Goal: Information Seeking & Learning: Learn about a topic

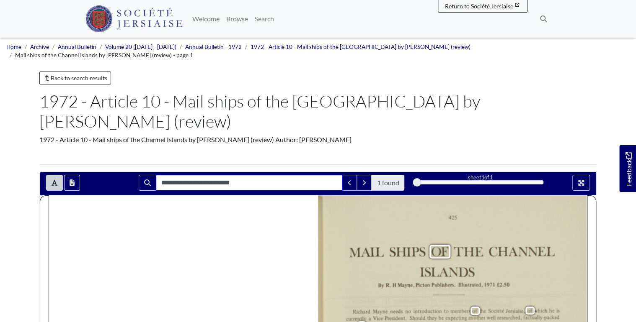
drag, startPoint x: 251, startPoint y: 152, endPoint x: 107, endPoint y: 138, distance: 144.3
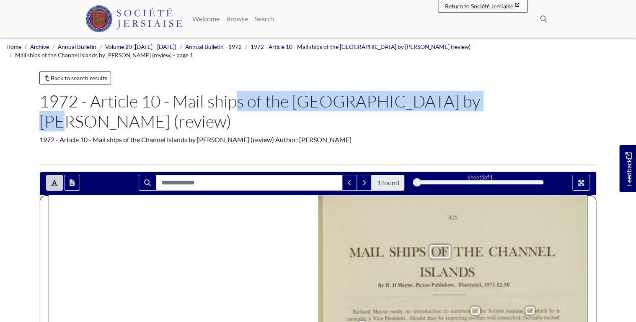
drag, startPoint x: 174, startPoint y: 94, endPoint x: 401, endPoint y: 98, distance: 227.0
click at [401, 98] on h1 "1972 - Article 10 - Mail ships of the Channel Islands by Richard Mayne (review)" at bounding box center [317, 111] width 557 height 40
copy h1 "Mail ships of the Channel Islands"
click at [72, 180] on icon "Open transcription window" at bounding box center [72, 183] width 5 height 7
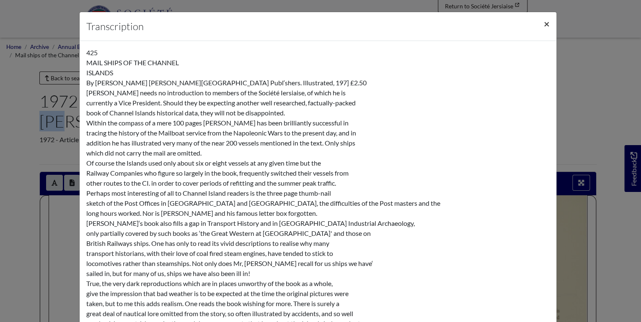
click at [541, 20] on button "×" at bounding box center [546, 23] width 19 height 23
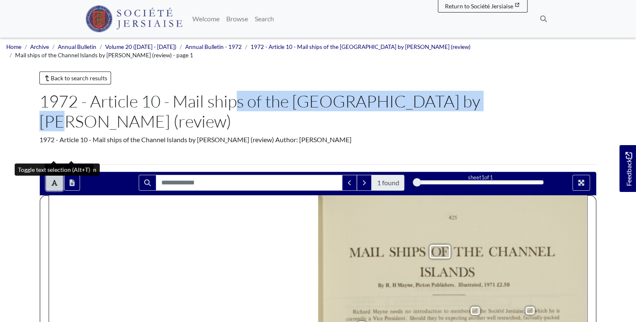
click at [56, 175] on button "Toggle text selection (Alt+T)" at bounding box center [54, 183] width 17 height 16
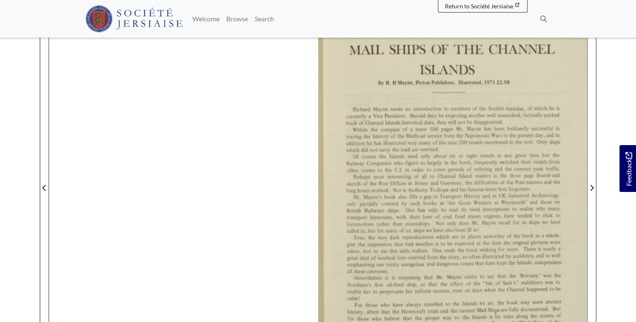
scroll to position [168, 0]
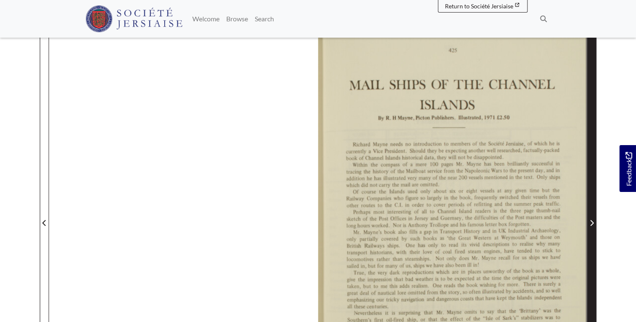
click at [590, 200] on span "Next Page" at bounding box center [591, 217] width 8 height 379
click at [590, 220] on icon "Next Page" at bounding box center [591, 223] width 4 height 7
click at [591, 220] on icon "Next Page" at bounding box center [591, 223] width 4 height 7
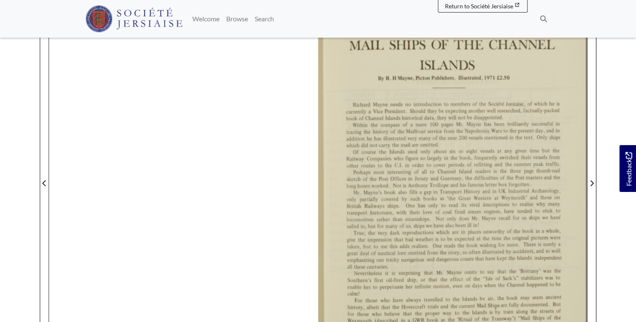
scroll to position [0, 0]
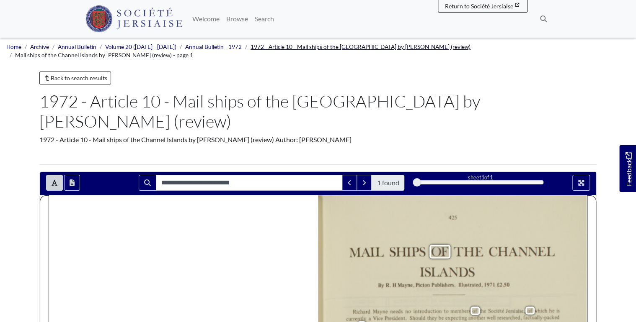
click at [373, 48] on link "1972 - Article 10 - Mail ships of the Channel Islands by Richard Mayne (review)" at bounding box center [360, 47] width 220 height 7
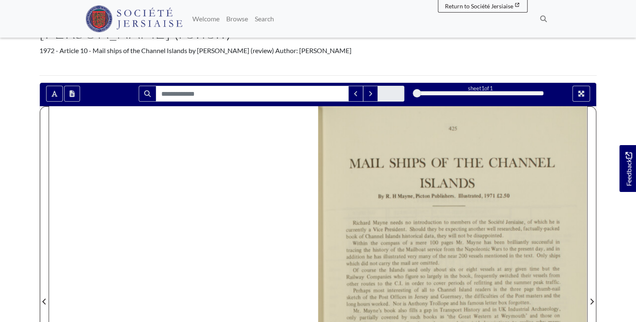
scroll to position [201, 0]
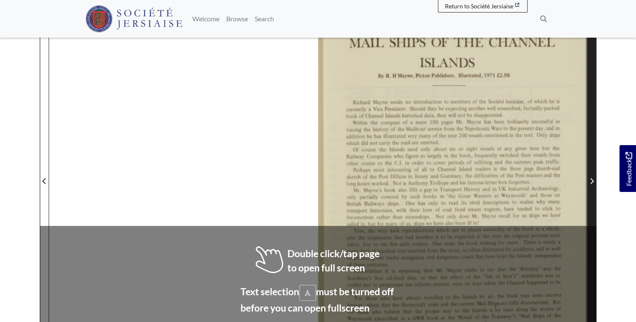
click at [591, 178] on icon "Next Page" at bounding box center [591, 181] width 4 height 7
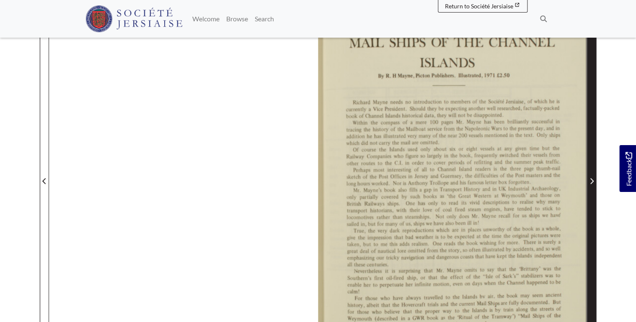
click at [593, 176] on span "Next Page" at bounding box center [591, 181] width 8 height 10
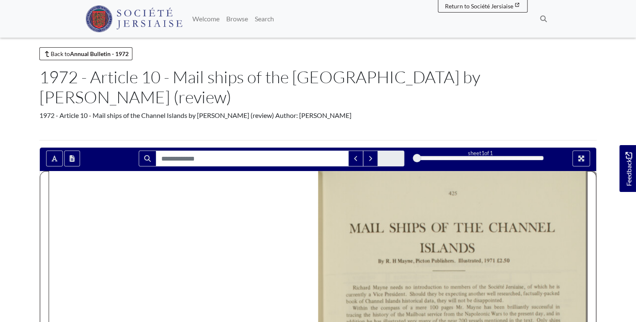
scroll to position [0, 0]
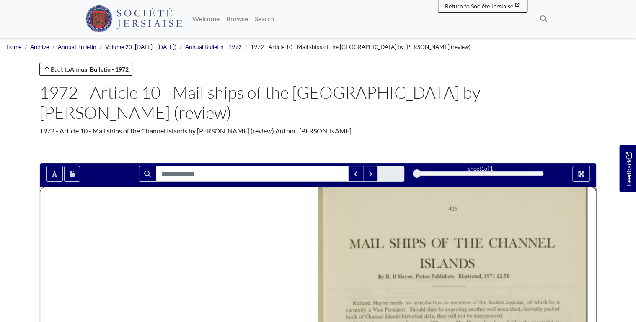
drag, startPoint x: 416, startPoint y: 154, endPoint x: 504, endPoint y: 159, distance: 88.5
click at [505, 166] on div "sheet 1 of 1 1 *" at bounding box center [479, 174] width 139 height 16
click at [85, 46] on link "Annual Bulletin" at bounding box center [77, 47] width 39 height 7
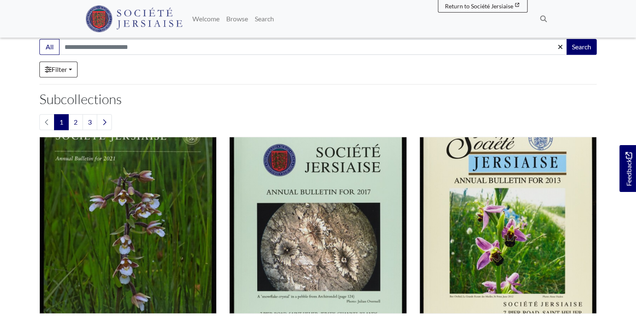
scroll to position [67, 0]
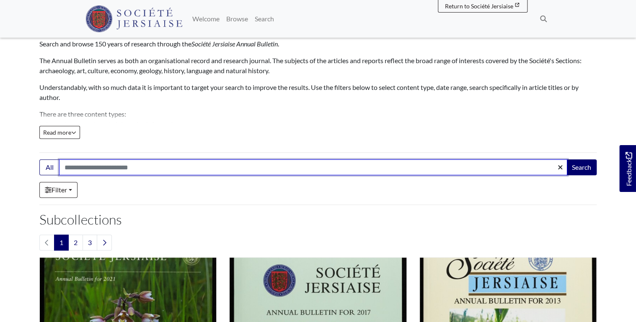
click at [121, 169] on input "Search:" at bounding box center [313, 168] width 508 height 16
type input "**********"
click at [566, 160] on button "Search" at bounding box center [581, 168] width 30 height 16
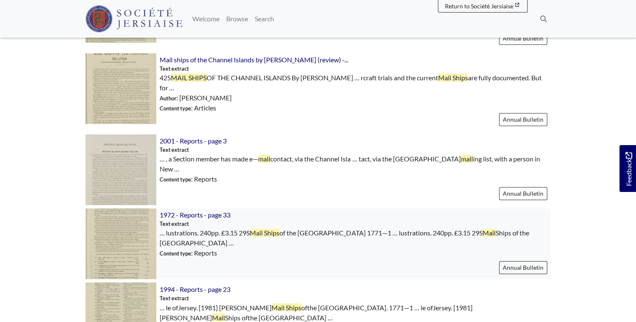
scroll to position [503, 0]
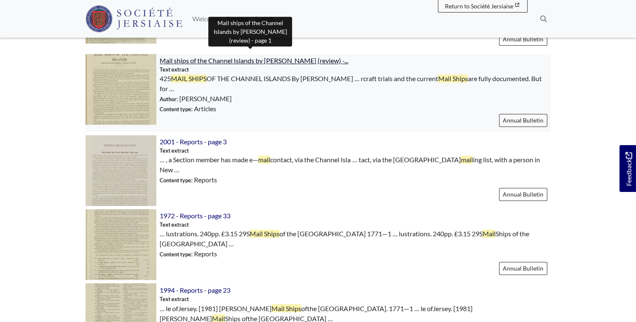
click at [281, 57] on span "Mail ships of the Channel Islands by Richard Mayne (review) -..." at bounding box center [254, 61] width 188 height 8
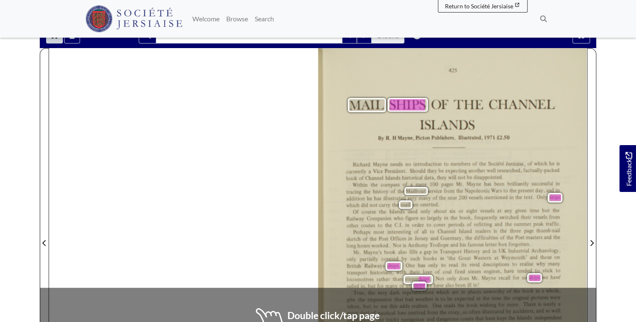
scroll to position [201, 0]
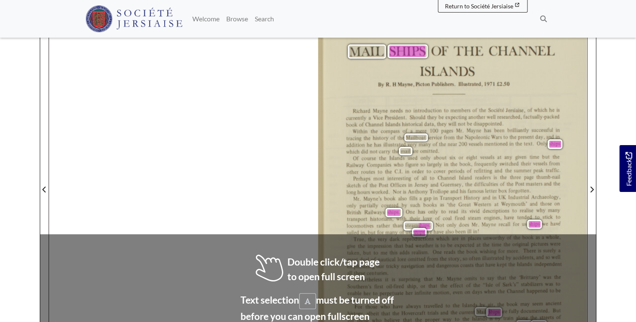
click at [294, 84] on div "425 MAIL SHIPS OF THE [GEOGRAPHIC_DATA] By R. [PERSON_NAME][GEOGRAPHIC_DATA] Pu…" at bounding box center [318, 185] width 538 height 380
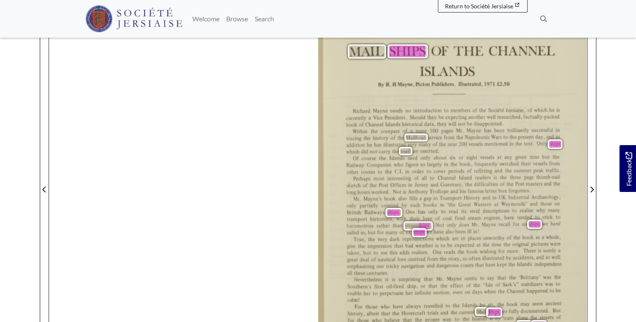
click at [279, 119] on div "425 MAIL SHIPS OF THE [GEOGRAPHIC_DATA] By R. [PERSON_NAME][GEOGRAPHIC_DATA] Pu…" at bounding box center [318, 185] width 538 height 380
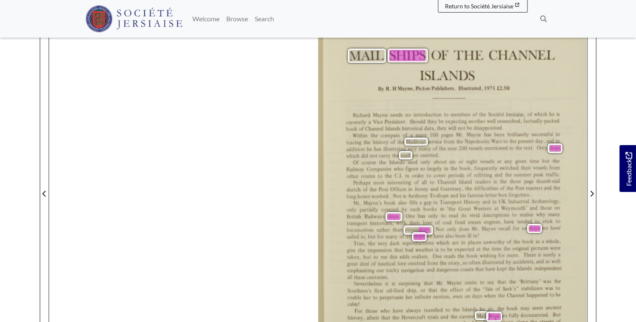
scroll to position [67, 0]
